Goal: Task Accomplishment & Management: Complete application form

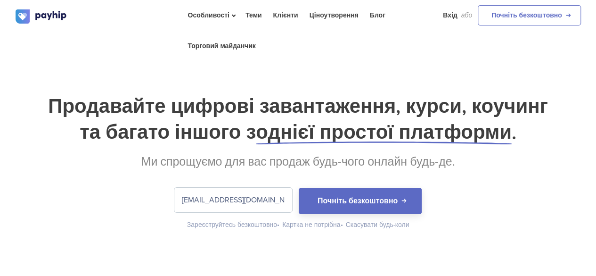
click at [299, 187] on button "Почніть безкоштовно" at bounding box center [360, 200] width 123 height 26
type input "[EMAIL_ADDRESS][DOMAIN_NAME]\"
click at [299, 187] on button "Почніть безкоштовно" at bounding box center [360, 200] width 123 height 26
click at [148, 58] on div "Продавайте цифрові завантаження, курси, коучинг та багато іншого з однієї прост…" at bounding box center [298, 154] width 596 height 244
click at [228, 201] on input "[EMAIL_ADDRESS][DOMAIN_NAME]\" at bounding box center [233, 199] width 118 height 24
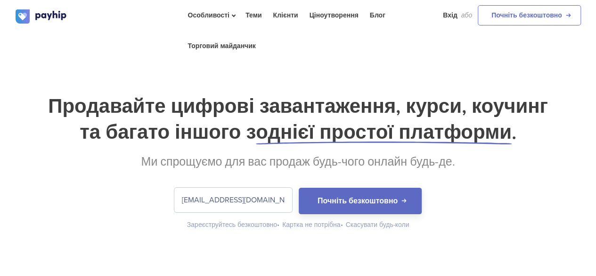
type input "[EMAIL_ADDRESS][DOMAIN_NAME]"
click at [299, 187] on button "Почніть безкоштовно" at bounding box center [360, 200] width 123 height 26
